Goal: Information Seeking & Learning: Find specific page/section

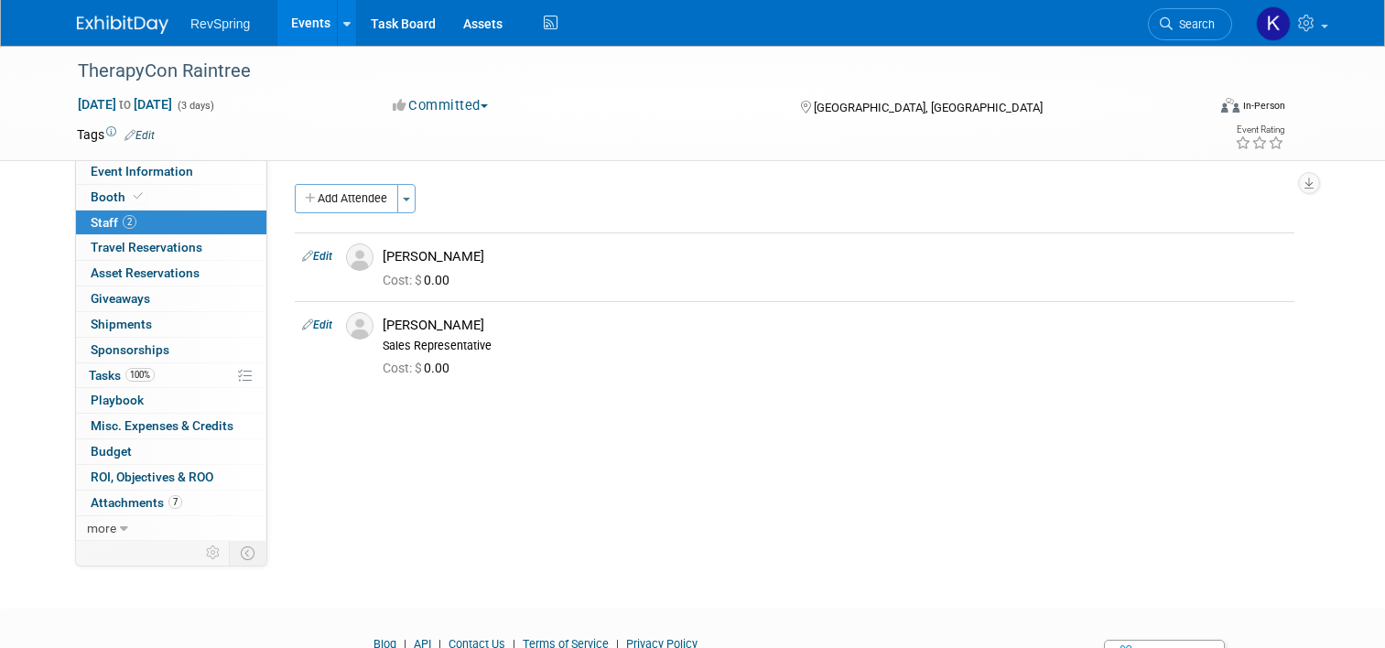
click at [1173, 25] on icon at bounding box center [1166, 23] width 13 height 13
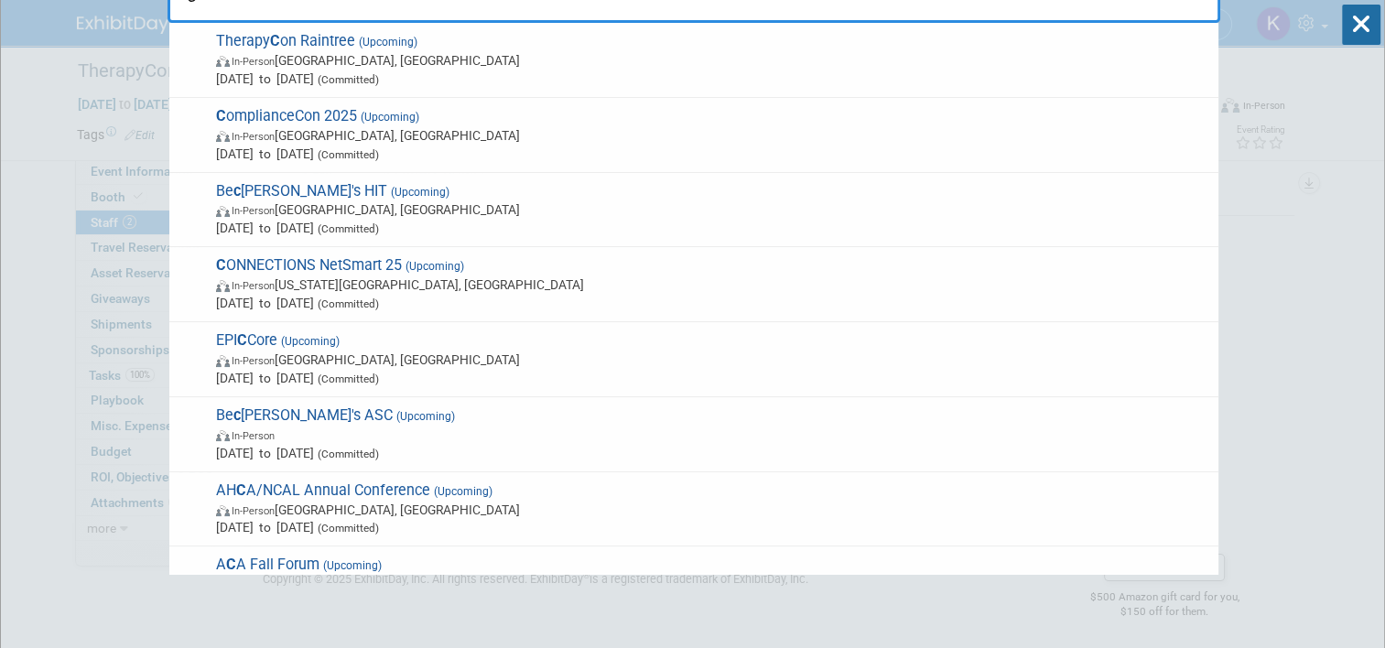
scroll to position [70, 0]
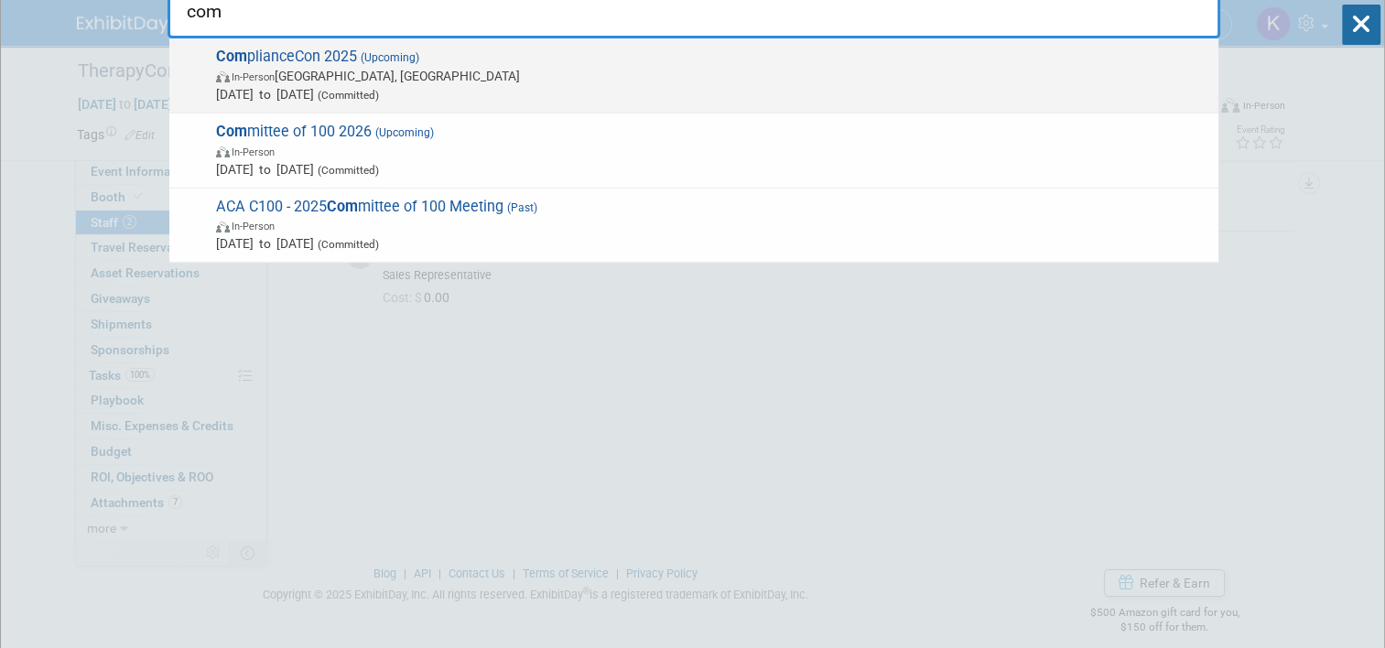
type input "com"
click at [895, 109] on div "Com plianceCon 2025 (Upcoming) In-Person Nashville, TN Sep 29, 2025 to Oct 1, 2…" at bounding box center [693, 75] width 1049 height 75
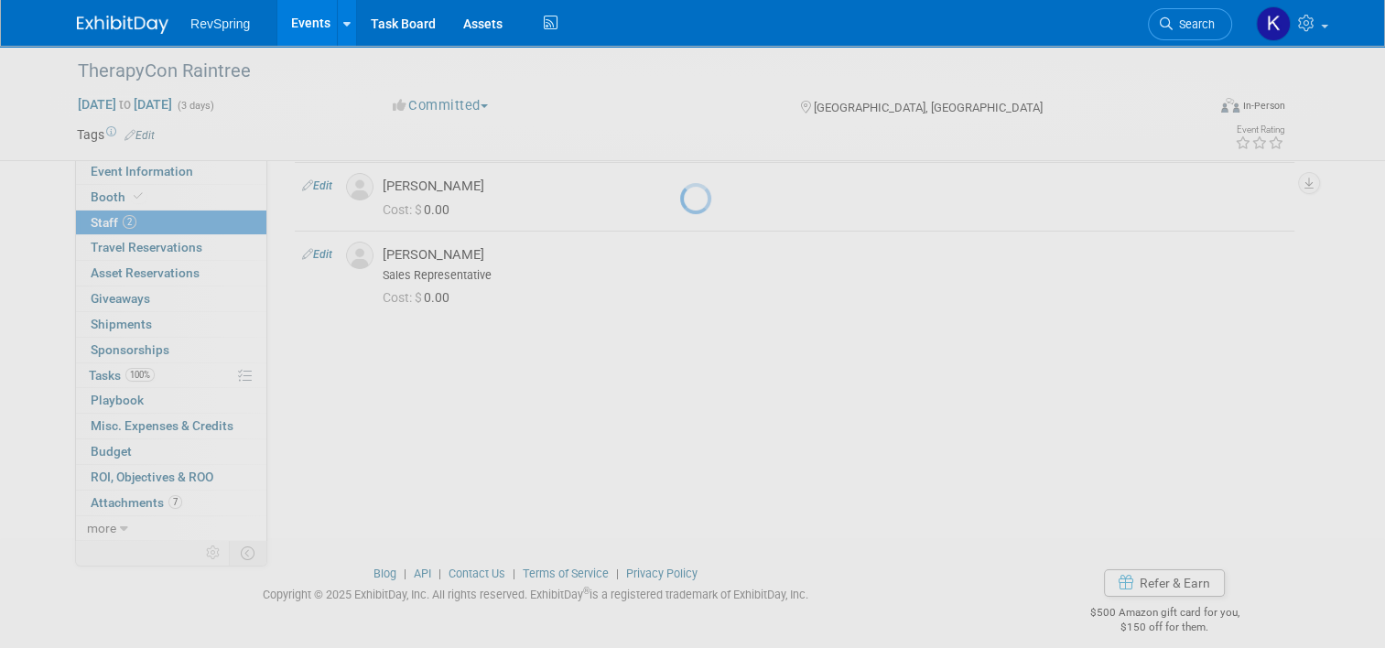
click at [706, 109] on div at bounding box center [693, 324] width 26 height 648
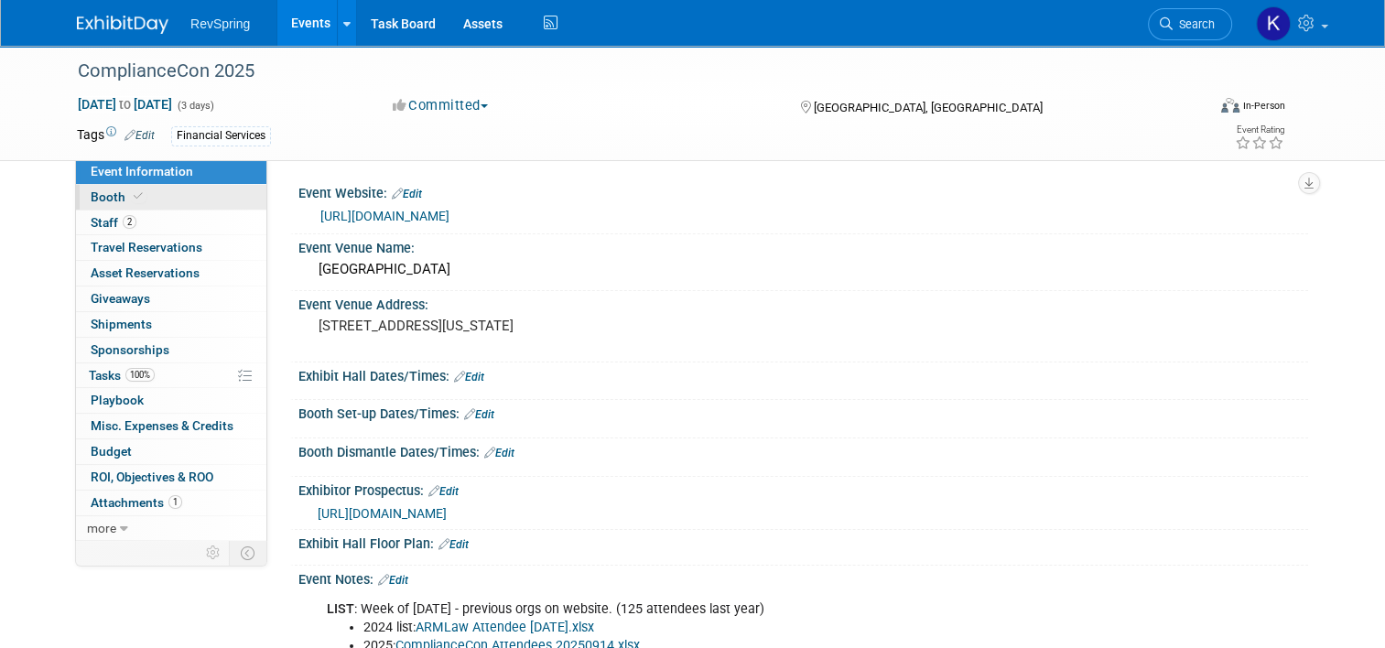
click at [179, 199] on link "Booth" at bounding box center [171, 197] width 190 height 25
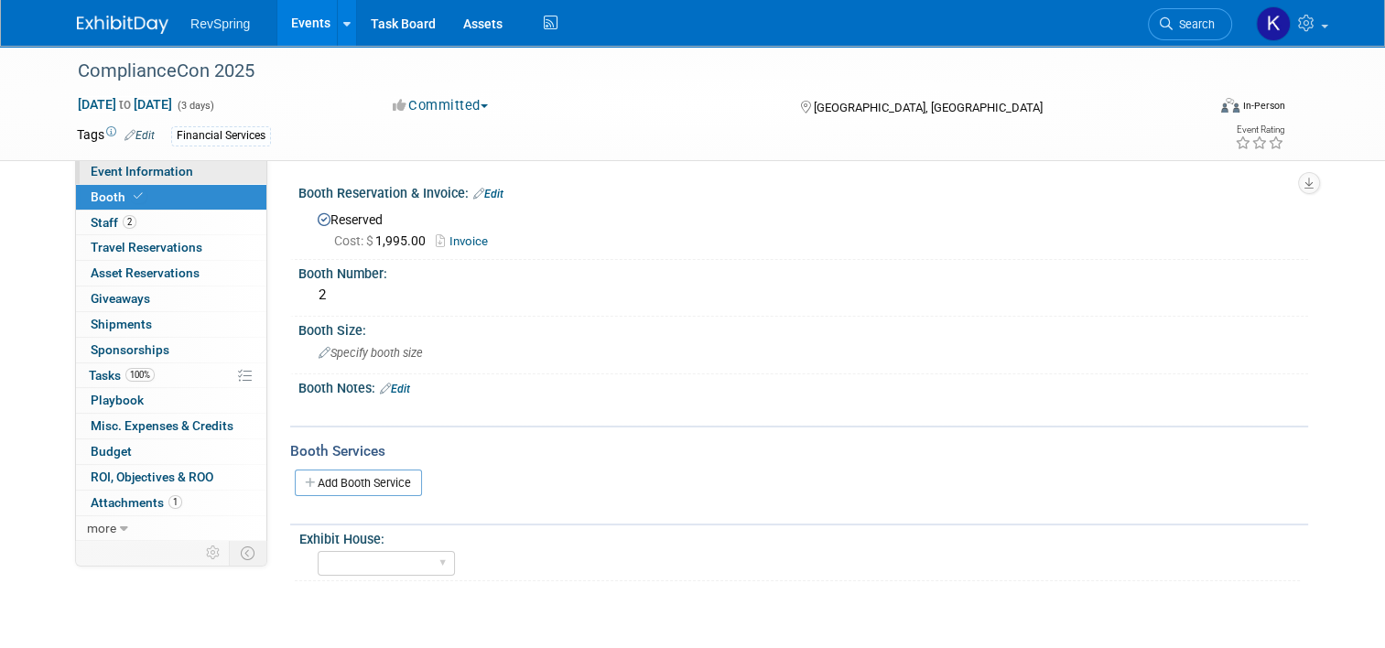
click at [132, 171] on span "Event Information" at bounding box center [142, 171] width 103 height 15
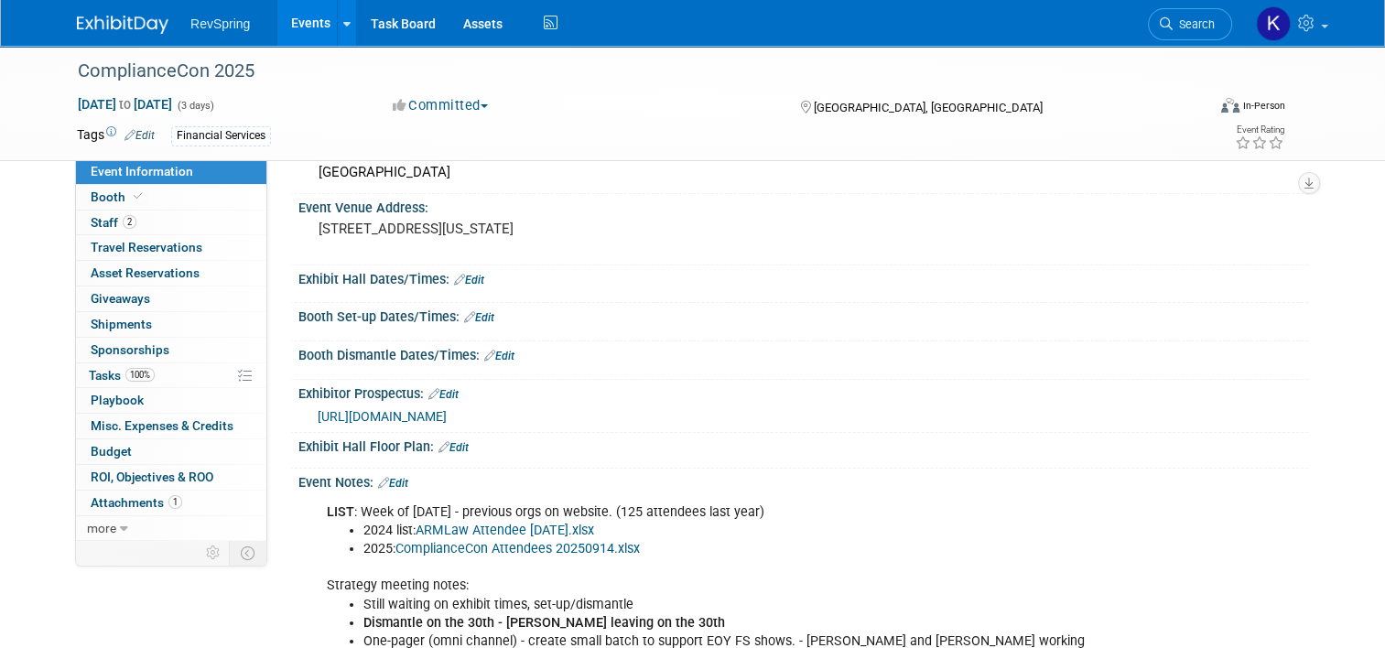
scroll to position [98, 0]
click at [1209, 32] on link "Search" at bounding box center [1190, 24] width 84 height 32
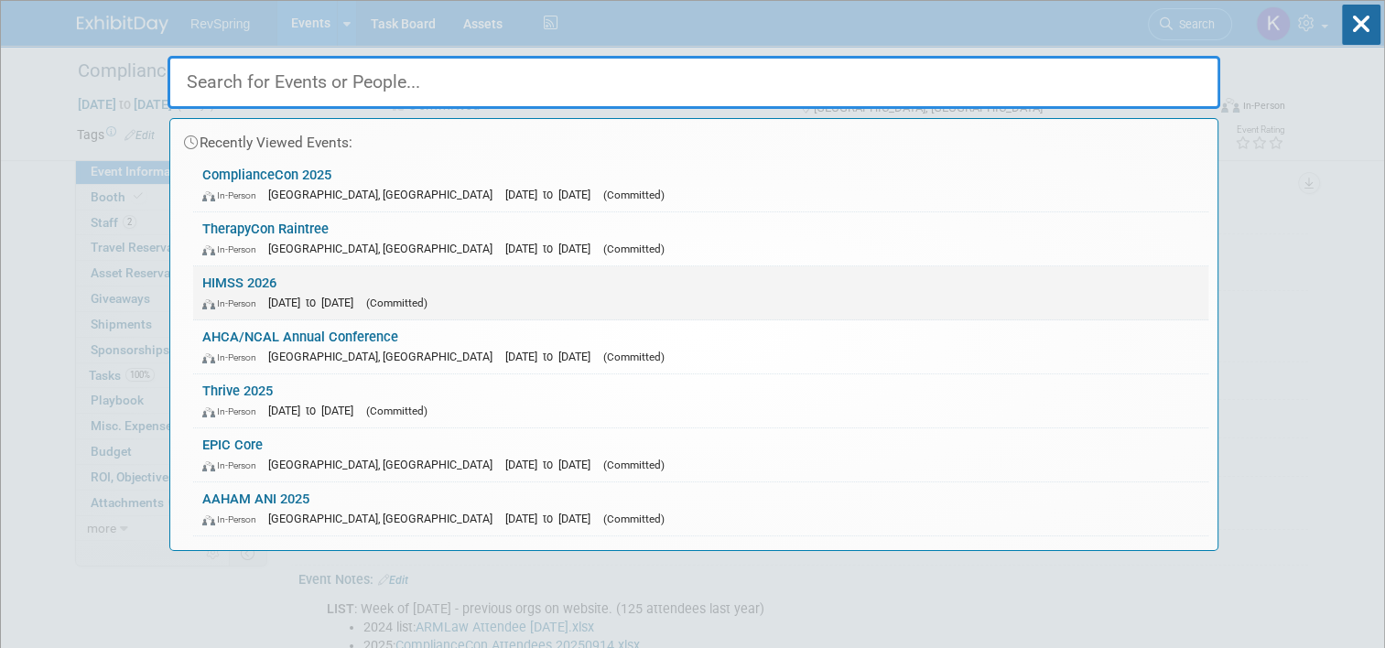
click at [971, 278] on link "HIMSS 2026 In-Person Mar 9, 2026 to Mar 13, 2026 (Committed)" at bounding box center [700, 292] width 1015 height 53
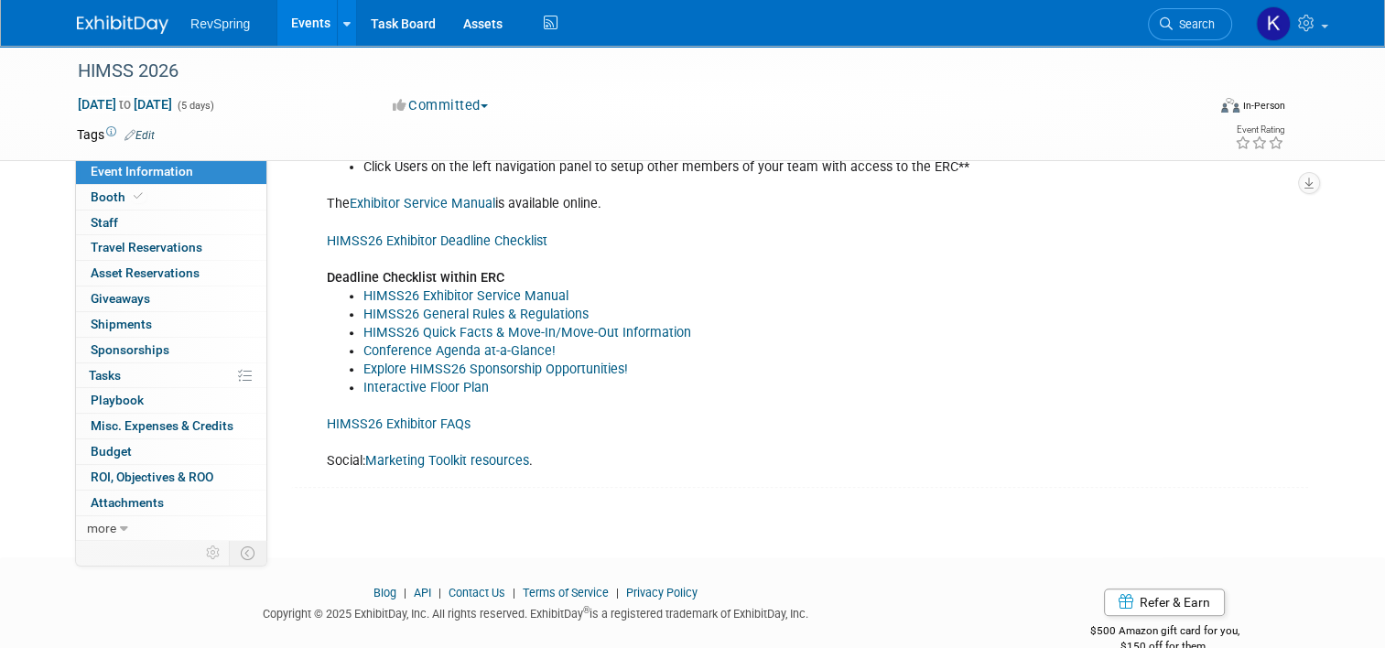
scroll to position [597, 0]
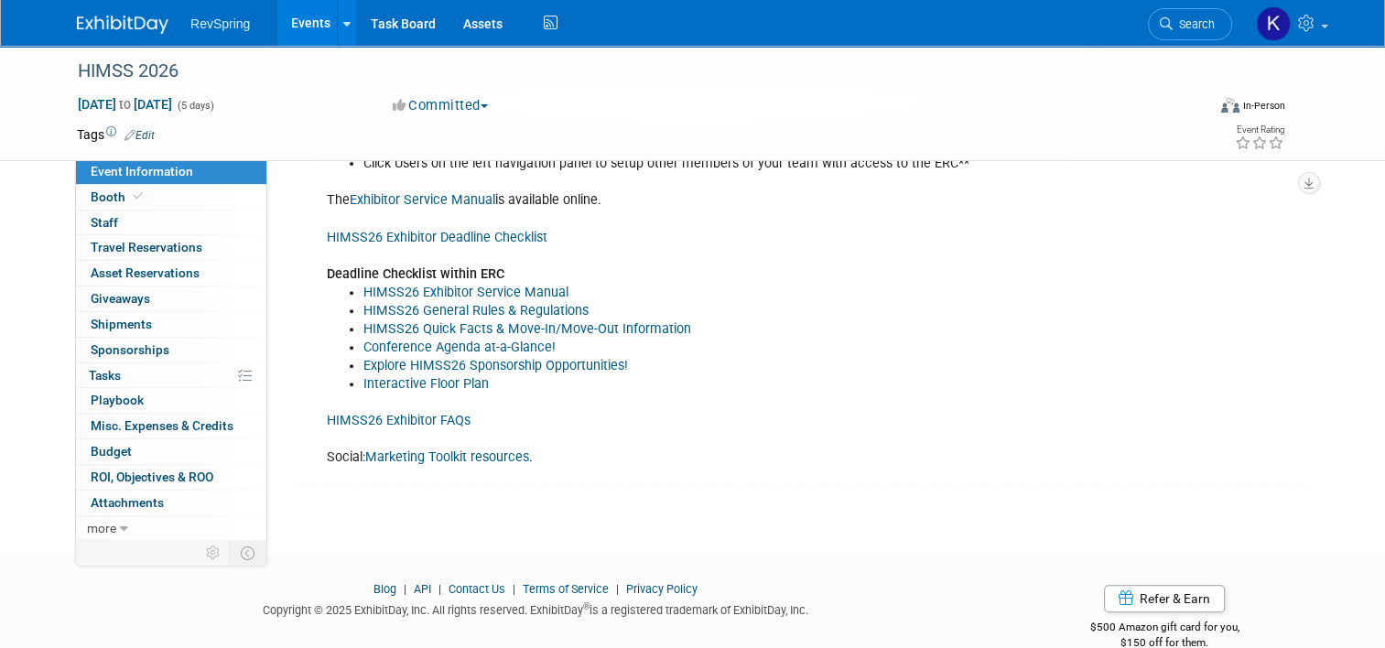
click at [516, 245] on link "HIMSS26 Exhibitor Deadline Checklist" at bounding box center [437, 238] width 221 height 16
click at [1205, 19] on span "Search" at bounding box center [1194, 24] width 42 height 14
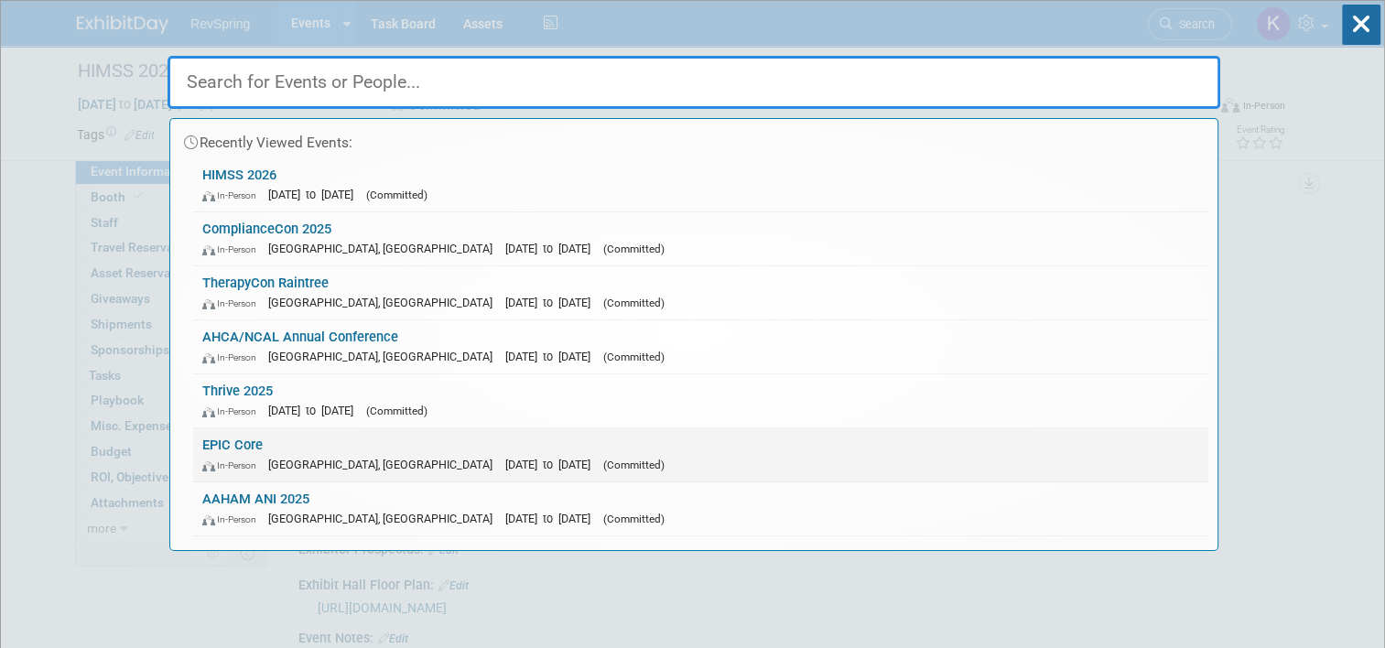
click at [505, 458] on span "[DATE] to [DATE]" at bounding box center [552, 465] width 94 height 14
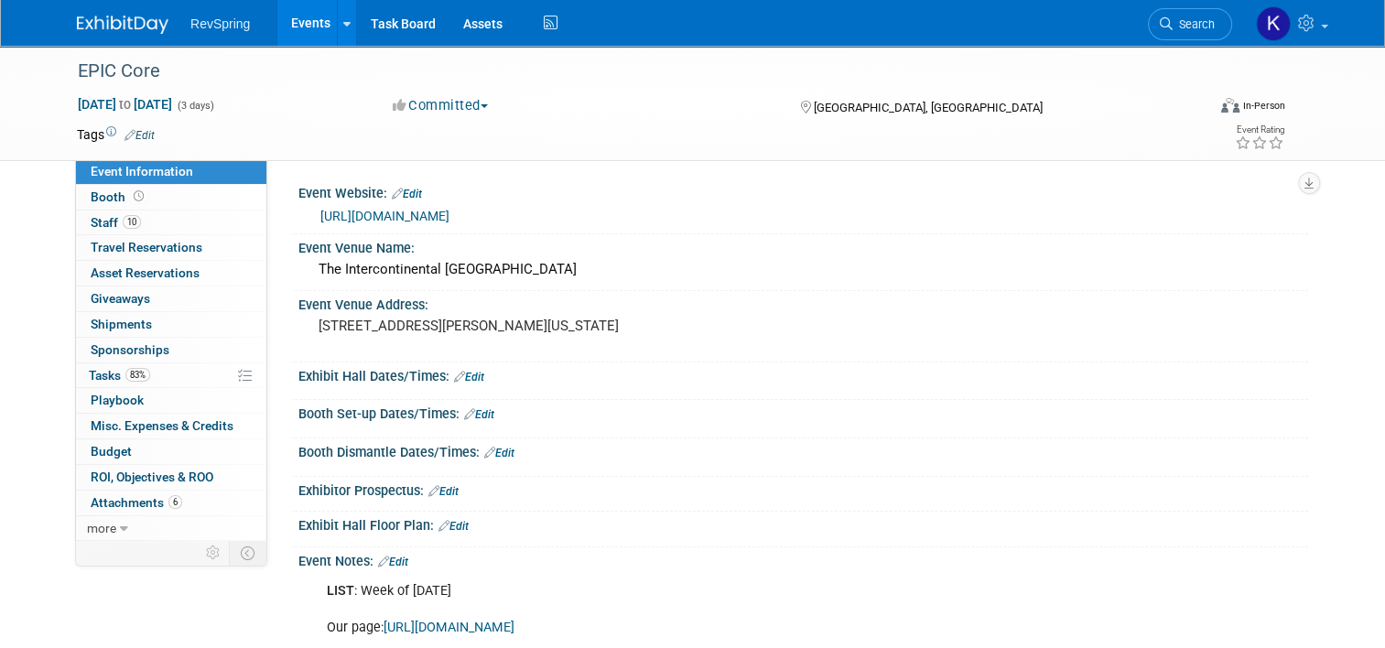
scroll to position [365, 0]
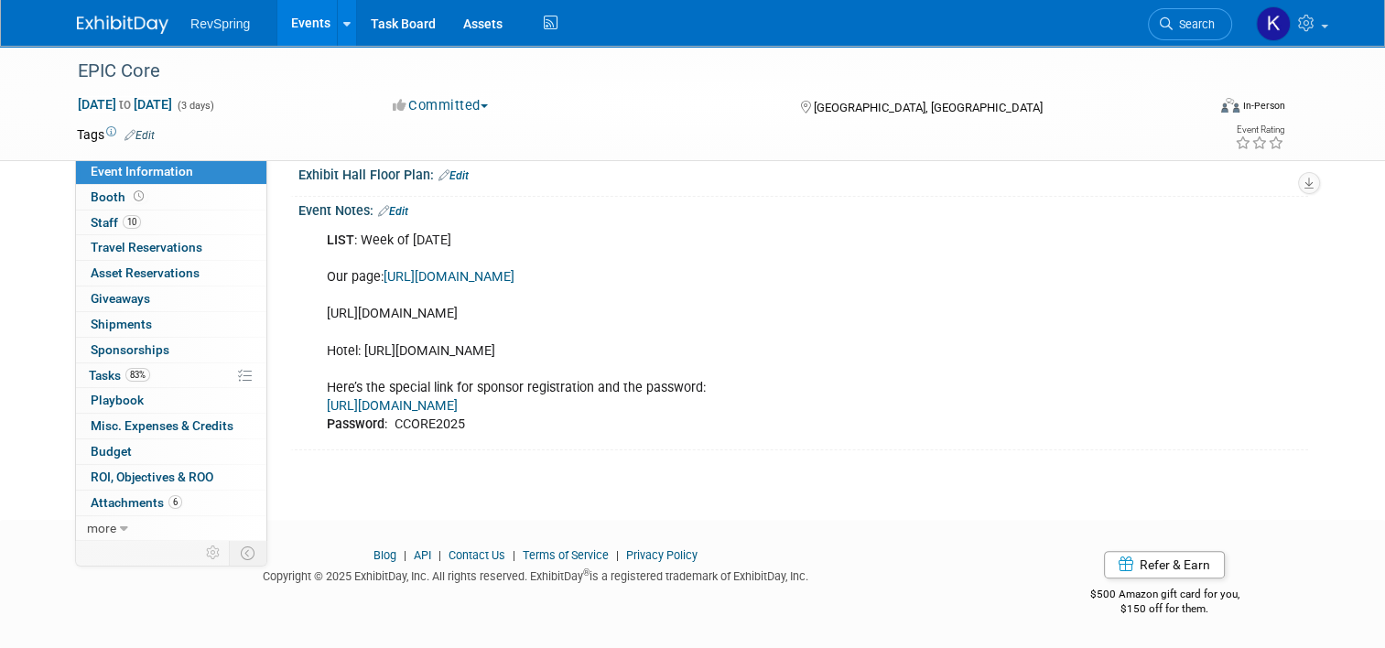
drag, startPoint x: 550, startPoint y: 319, endPoint x: 315, endPoint y: 297, distance: 236.4
click at [315, 297] on div "LIST : Week of [DATE] Our page: [URL][DOMAIN_NAME] [URL][DOMAIN_NAME] Hotel: [U…" at bounding box center [713, 332] width 798 height 221
copy div "[URL][DOMAIN_NAME]"
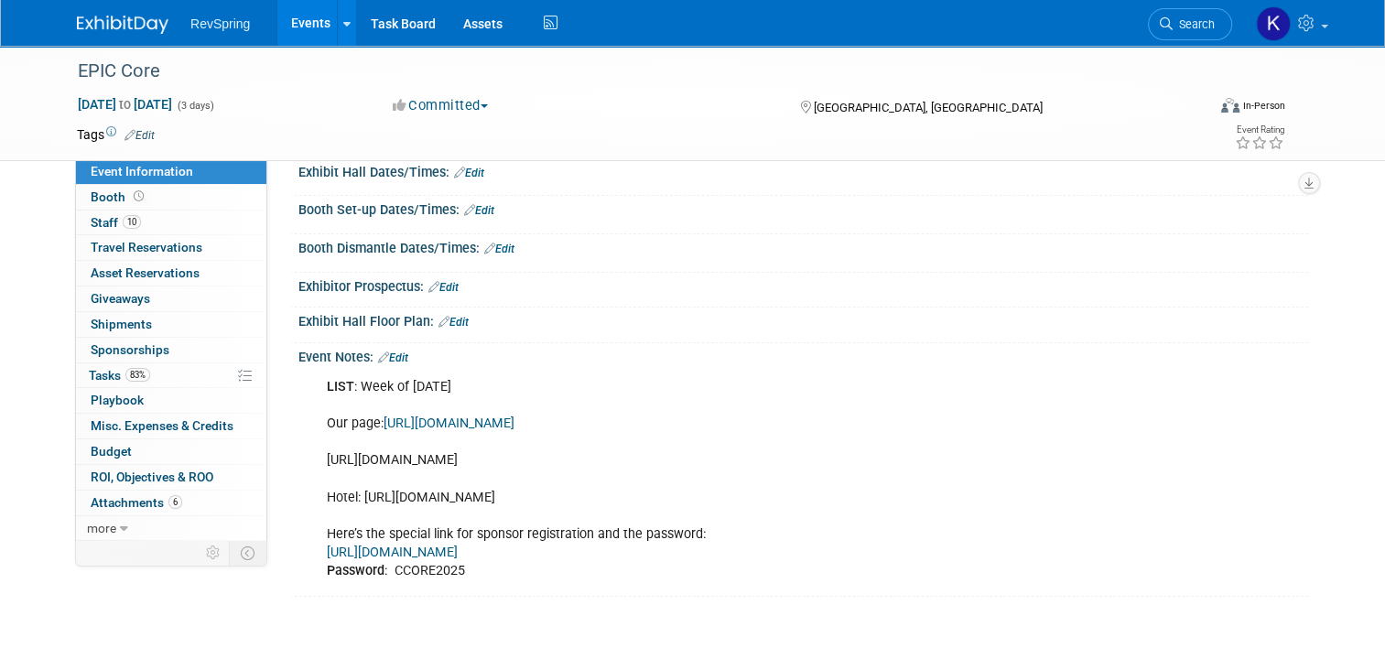
scroll to position [205, 0]
click at [766, 513] on div "LIST : Week of [DATE] Our page: [URL][DOMAIN_NAME] [URL][DOMAIN_NAME] Hotel: [U…" at bounding box center [713, 478] width 798 height 221
drag, startPoint x: 574, startPoint y: 482, endPoint x: 312, endPoint y: 456, distance: 263.1
click at [314, 456] on div "LIST : Week of [DATE] Our page: [URL][DOMAIN_NAME] [URL][DOMAIN_NAME] Hotel: [U…" at bounding box center [713, 478] width 798 height 221
copy div "[URL][DOMAIN_NAME]"
